Goal: Manage account settings

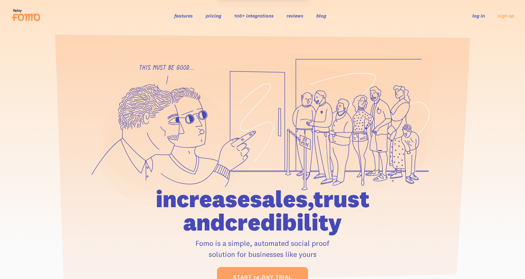
click at [481, 16] on link "log in" at bounding box center [479, 16] width 13 height 6
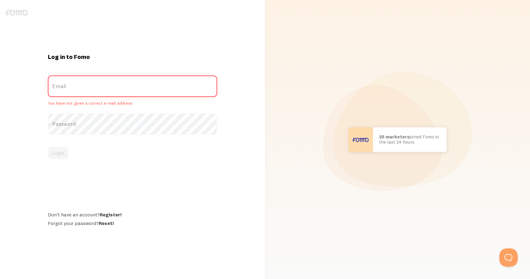
type input "[EMAIL_ADDRESS][DOMAIN_NAME]"
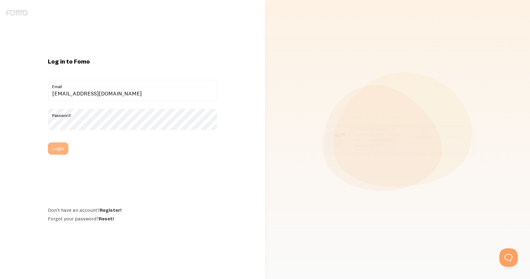
click at [59, 151] on button "Login" at bounding box center [58, 148] width 21 height 12
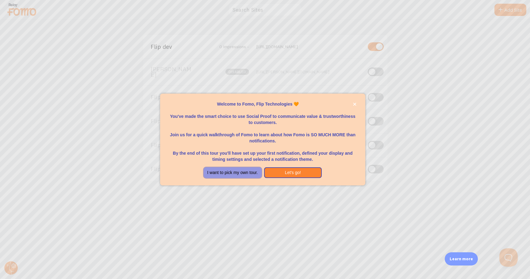
click at [231, 173] on button "I want to pick my own tour." at bounding box center [233, 172] width 58 height 11
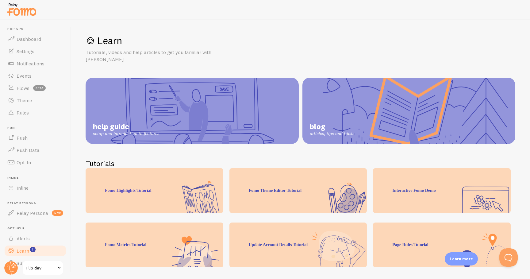
scroll to position [12, 0]
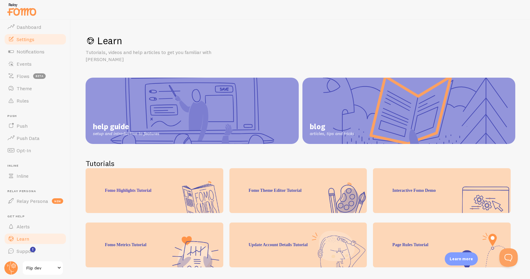
click at [32, 42] on link "Settings" at bounding box center [35, 39] width 63 height 12
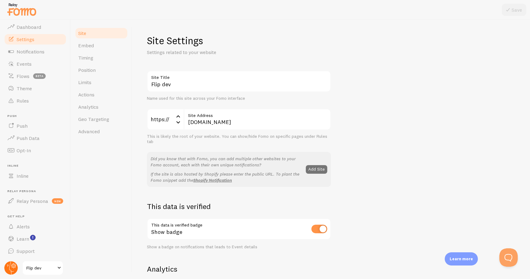
click at [13, 267] on g at bounding box center [10, 267] width 13 height 13
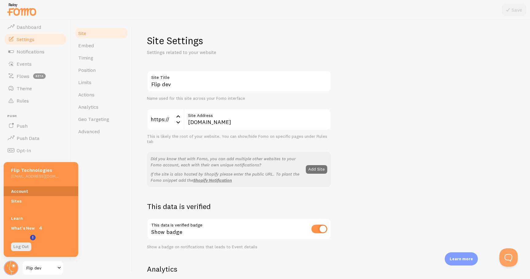
click at [30, 189] on link "Account" at bounding box center [41, 191] width 75 height 10
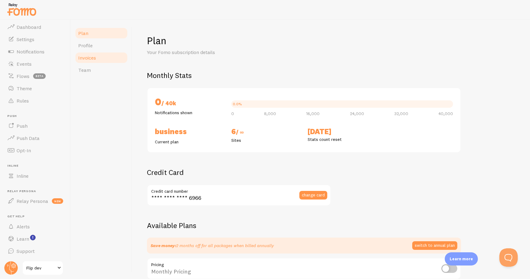
click at [101, 59] on link "Invoices" at bounding box center [102, 58] width 54 height 12
